Goal: Task Accomplishment & Management: Complete application form

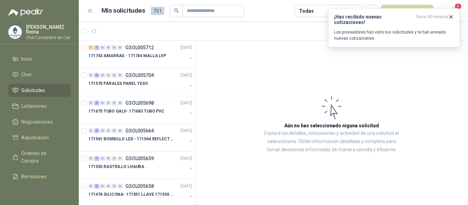
click at [452, 16] on icon "button" at bounding box center [451, 17] width 6 height 6
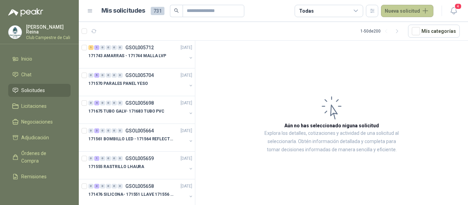
click at [411, 9] on button "Nueva solicitud" at bounding box center [407, 11] width 52 height 12
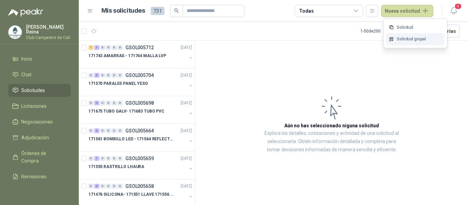
click at [410, 40] on link "Solicitud grupal" at bounding box center [415, 39] width 58 height 12
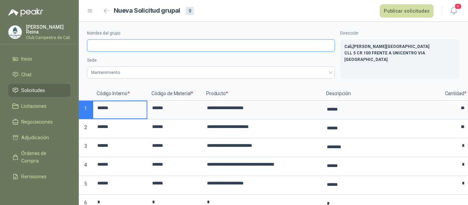
click at [108, 49] on input "Nombre del grupo" at bounding box center [210, 45] width 247 height 12
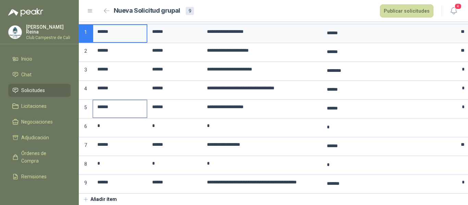
scroll to position [13, 0]
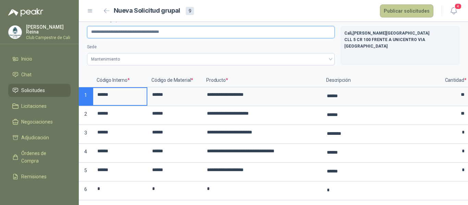
type input "**********"
click at [401, 9] on button "Publicar solicitudes" at bounding box center [406, 10] width 53 height 13
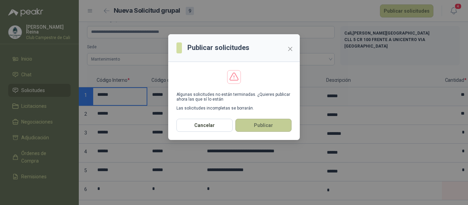
click at [273, 125] on button "Publicar" at bounding box center [263, 125] width 56 height 13
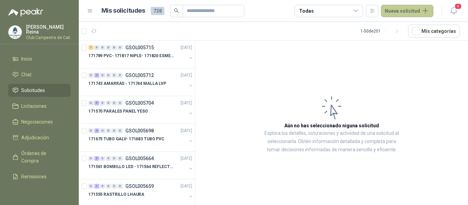
click at [408, 10] on button "Nueva solicitud" at bounding box center [407, 11] width 52 height 12
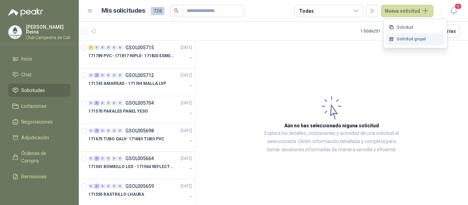
click at [401, 38] on link "Solicitud grupal" at bounding box center [415, 39] width 58 height 12
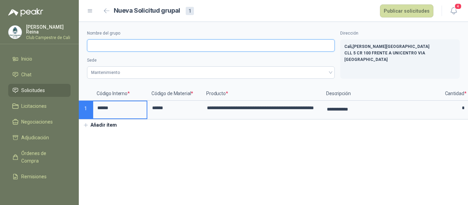
click at [133, 47] on input "Nombre del grupo" at bounding box center [210, 45] width 247 height 12
type input "**********"
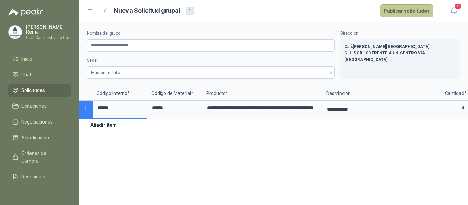
click at [391, 15] on button "Publicar solicitudes" at bounding box center [406, 10] width 53 height 13
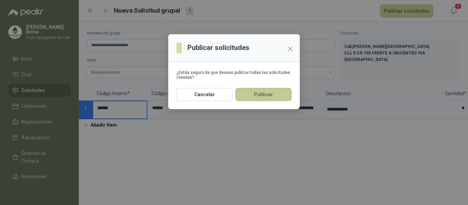
click at [267, 93] on button "Publicar" at bounding box center [263, 94] width 56 height 13
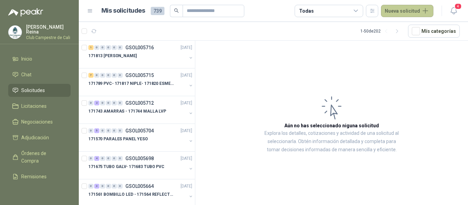
click at [414, 12] on button "Nueva solicitud" at bounding box center [407, 11] width 52 height 12
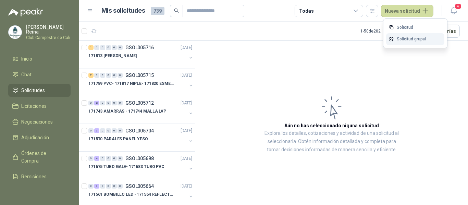
click at [405, 39] on link "Solicitud grupal" at bounding box center [415, 39] width 58 height 12
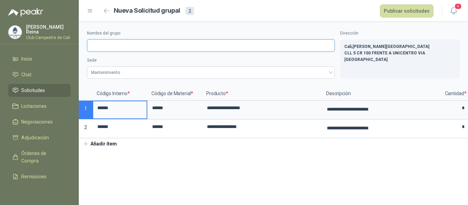
click at [102, 46] on input "Nombre del grupo" at bounding box center [210, 45] width 247 height 12
type input "**********"
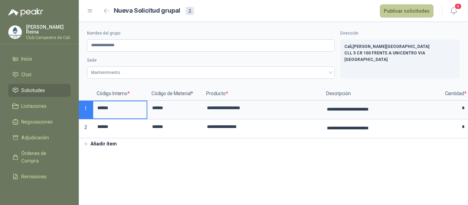
click at [396, 13] on button "Publicar solicitudes" at bounding box center [406, 10] width 53 height 13
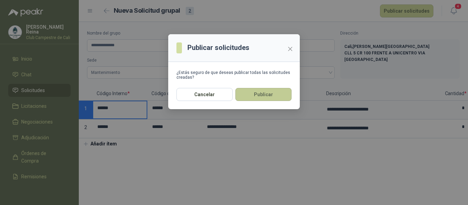
click at [262, 94] on button "Publicar" at bounding box center [263, 94] width 56 height 13
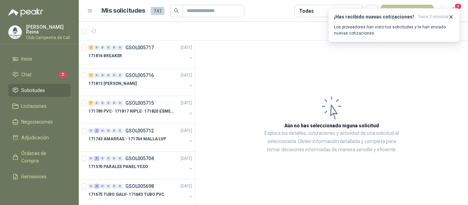
click at [411, 8] on button "Nueva solicitud" at bounding box center [407, 11] width 52 height 12
click at [413, 42] on div "¡Has recibido nuevas cotizaciones! hace 2 minutos Los proveedores han visto tus…" at bounding box center [393, 25] width 131 height 34
click at [451, 17] on icon "button" at bounding box center [451, 17] width 6 height 6
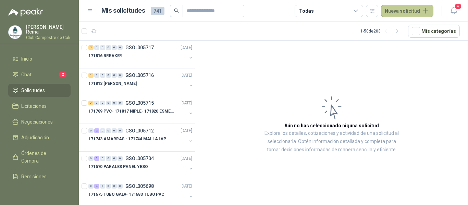
click at [411, 11] on button "Nueva solicitud" at bounding box center [407, 11] width 52 height 12
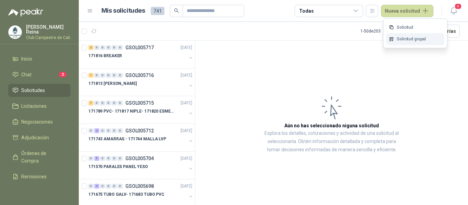
click at [411, 39] on link "Solicitud grupal" at bounding box center [415, 39] width 58 height 12
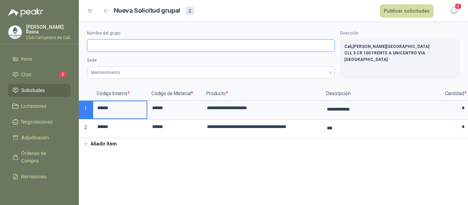
click at [100, 47] on input "Nombre del grupo" at bounding box center [210, 45] width 247 height 12
type input "**********"
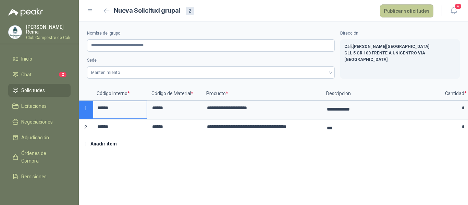
click at [403, 9] on button "Publicar solicitudes" at bounding box center [406, 10] width 53 height 13
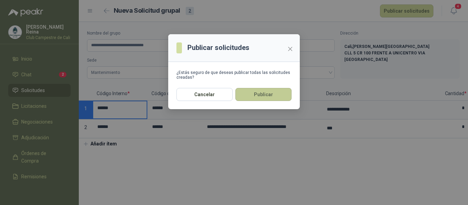
click at [263, 93] on button "Publicar" at bounding box center [263, 94] width 56 height 13
